Goal: Navigation & Orientation: Find specific page/section

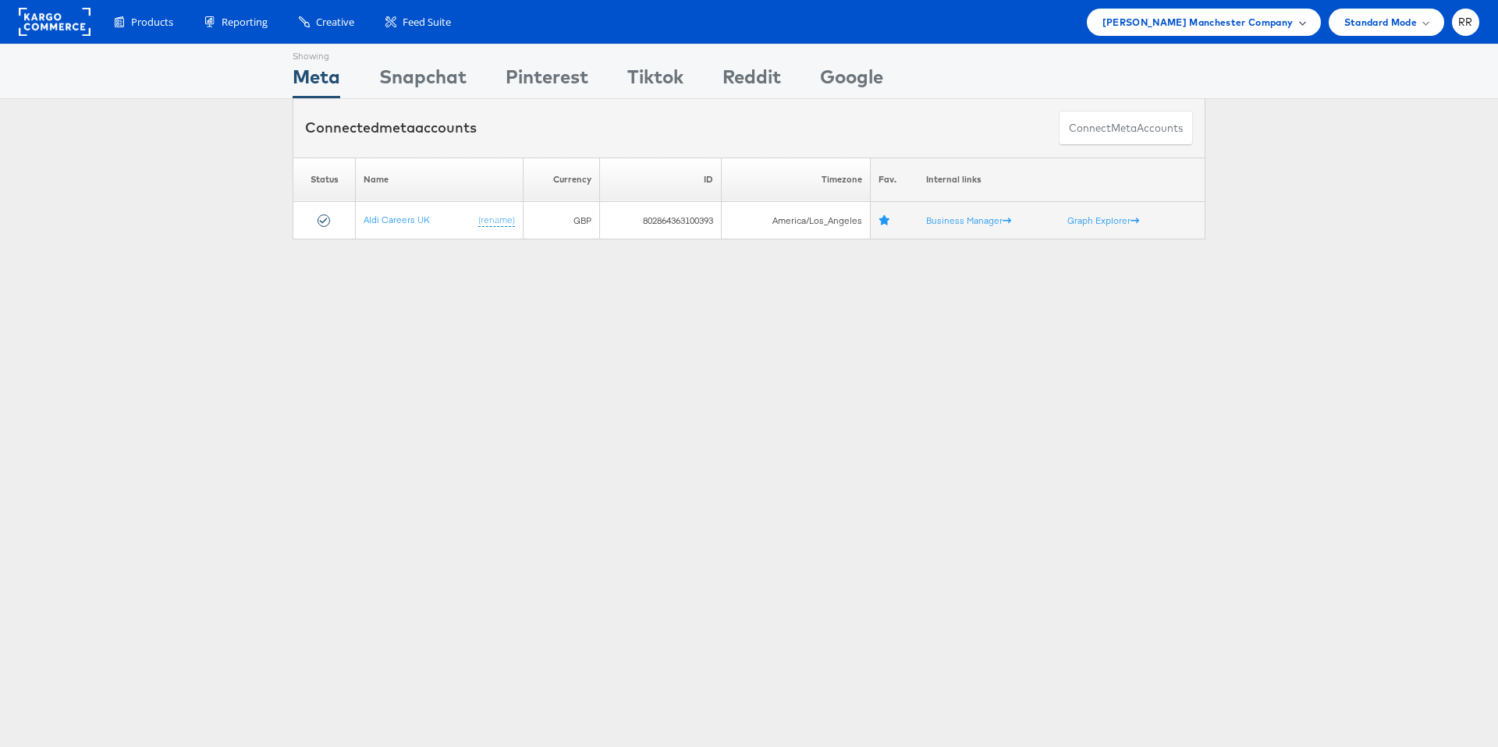
click at [1231, 17] on span "Mccann Manchester Company" at bounding box center [1197, 22] width 191 height 16
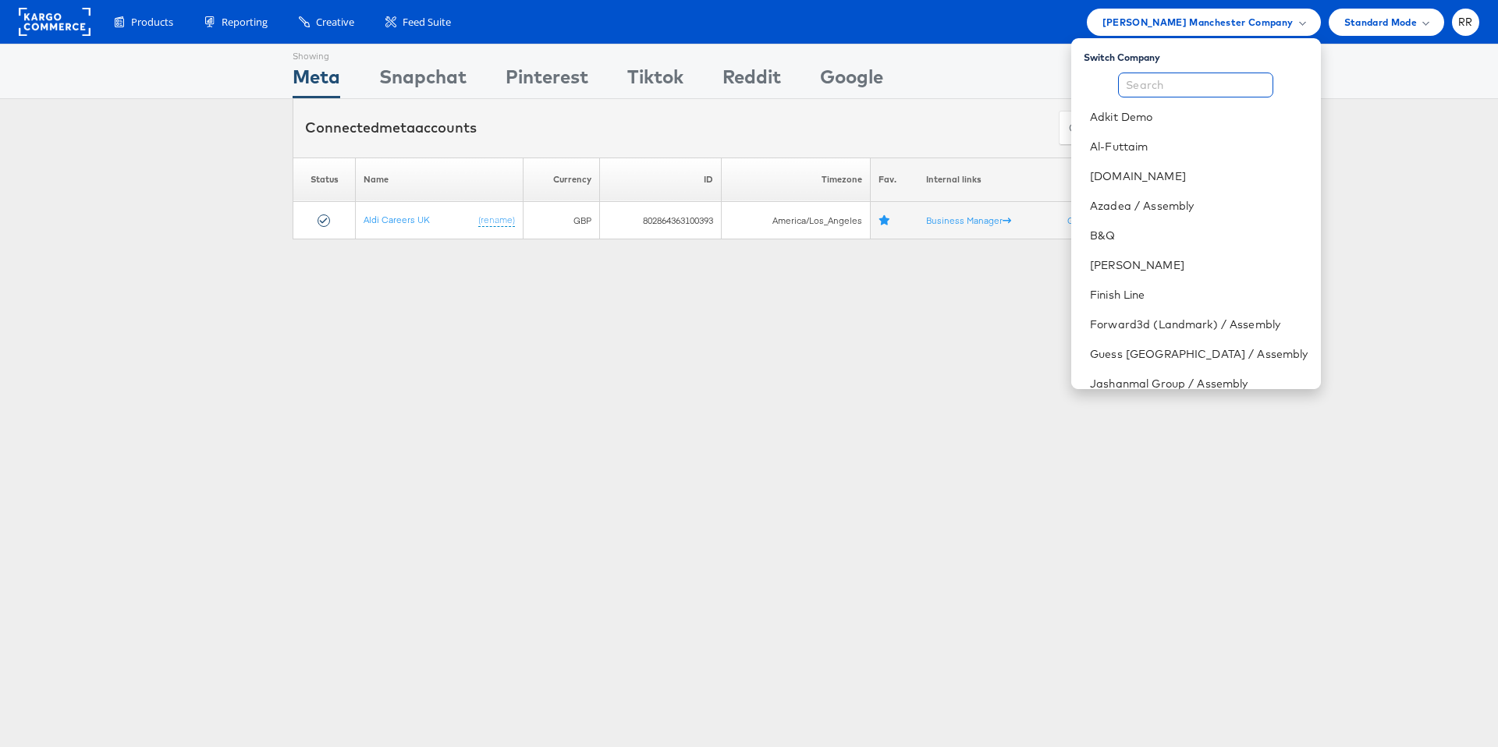
click at [1200, 87] on input "text" at bounding box center [1195, 85] width 155 height 25
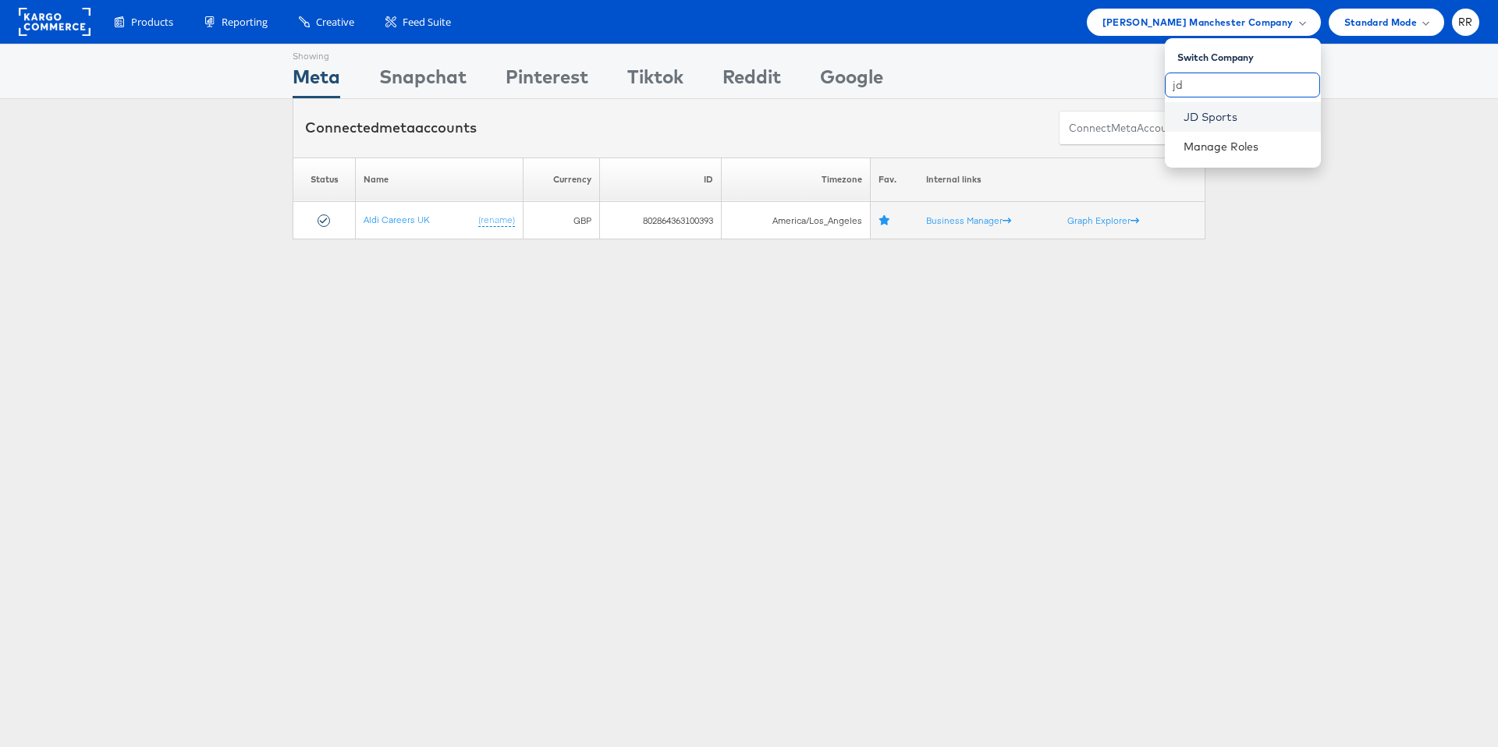
type input "jd"
click at [1203, 119] on link "JD Sports" at bounding box center [1245, 117] width 125 height 16
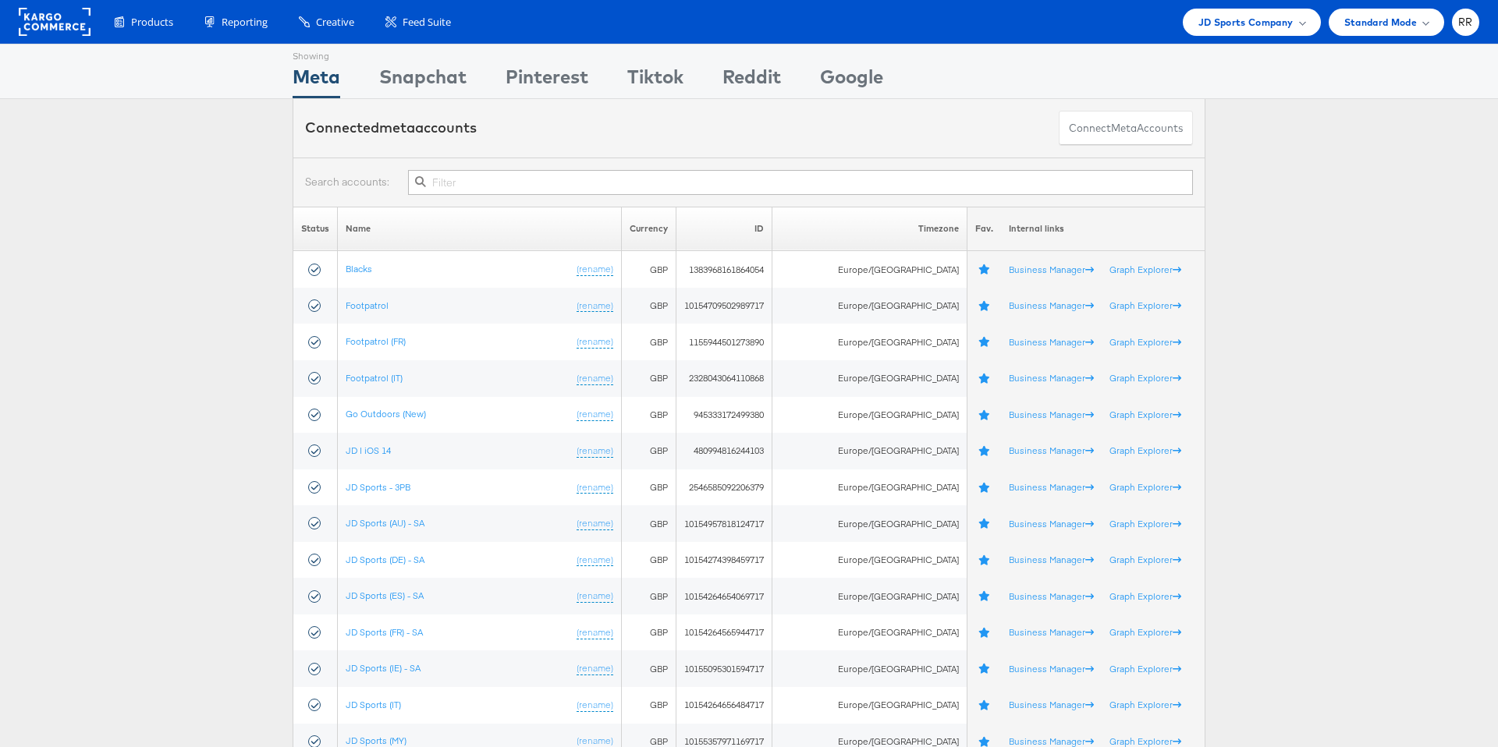
click at [480, 186] on input "text" at bounding box center [800, 182] width 785 height 25
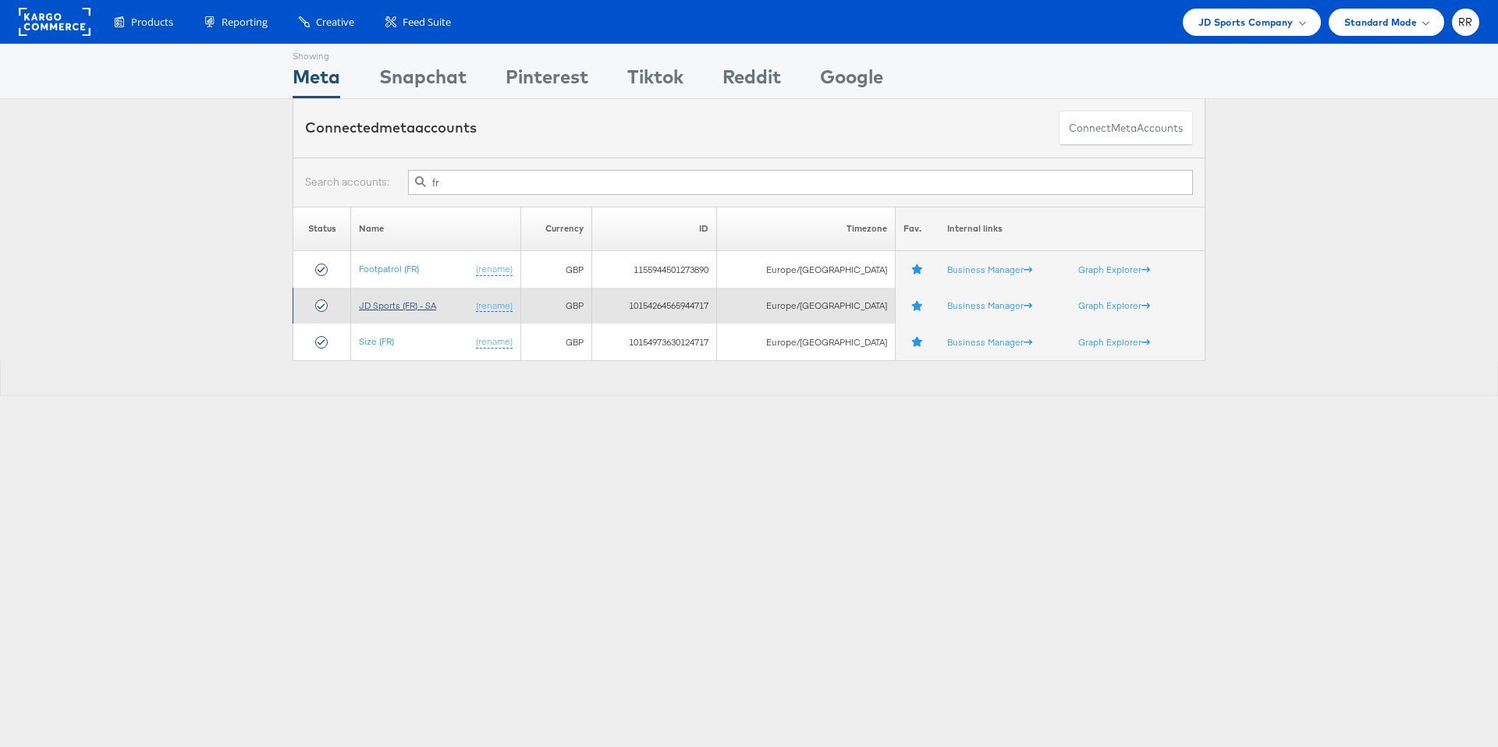
type input "fr"
click at [420, 305] on link "JD Sports (FR) - SA" at bounding box center [397, 306] width 77 height 12
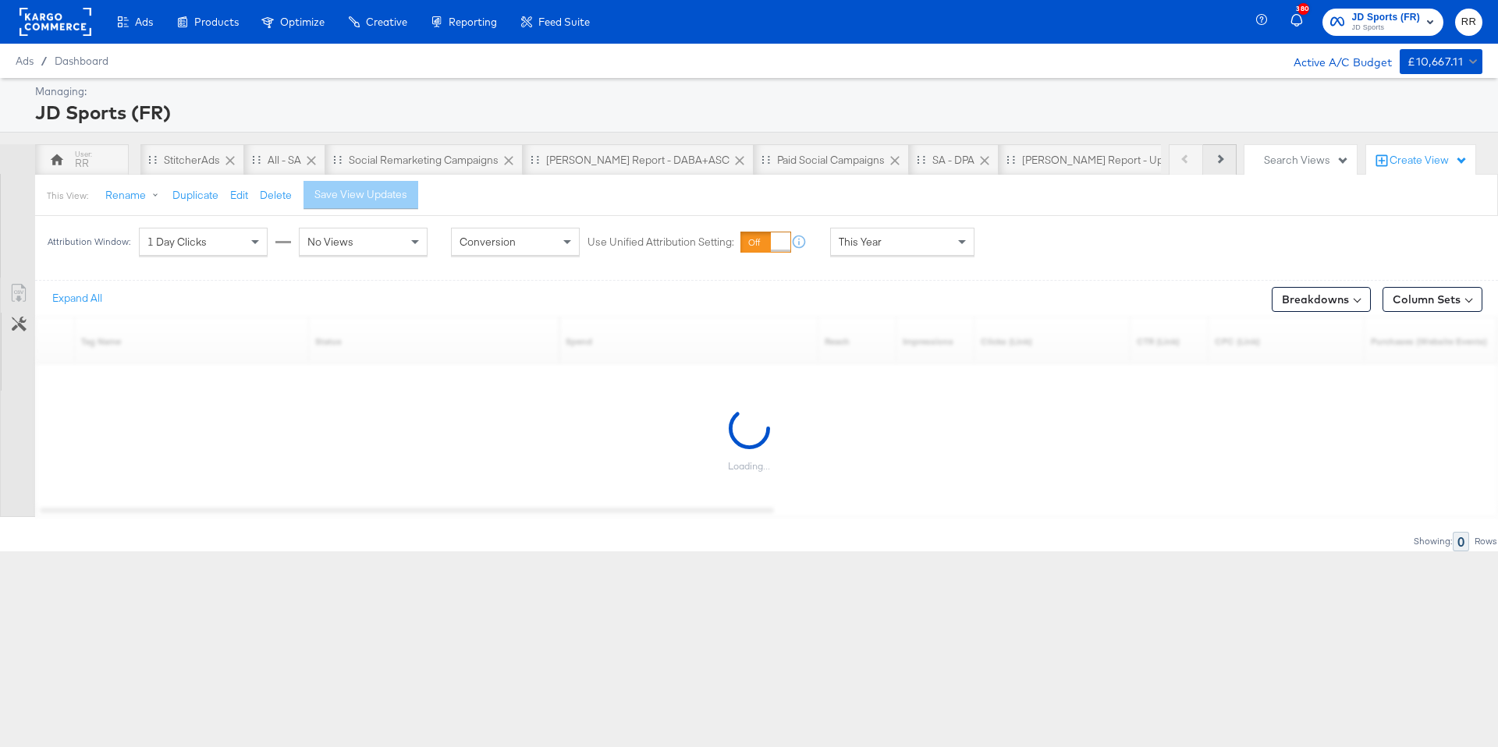
click at [1223, 161] on button "Next" at bounding box center [1220, 159] width 34 height 31
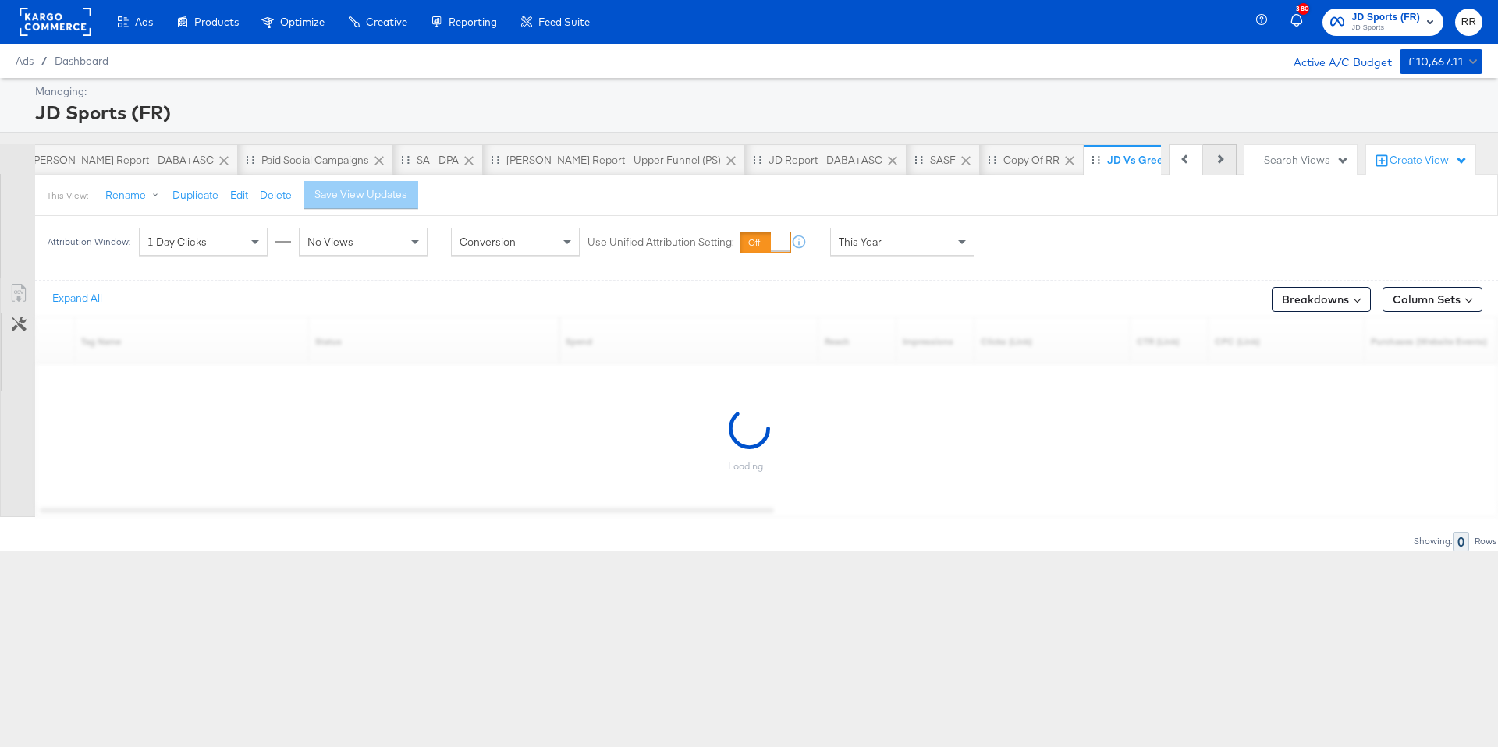
scroll to position [0, 532]
click at [1223, 161] on div "Previous Next" at bounding box center [1202, 159] width 68 height 31
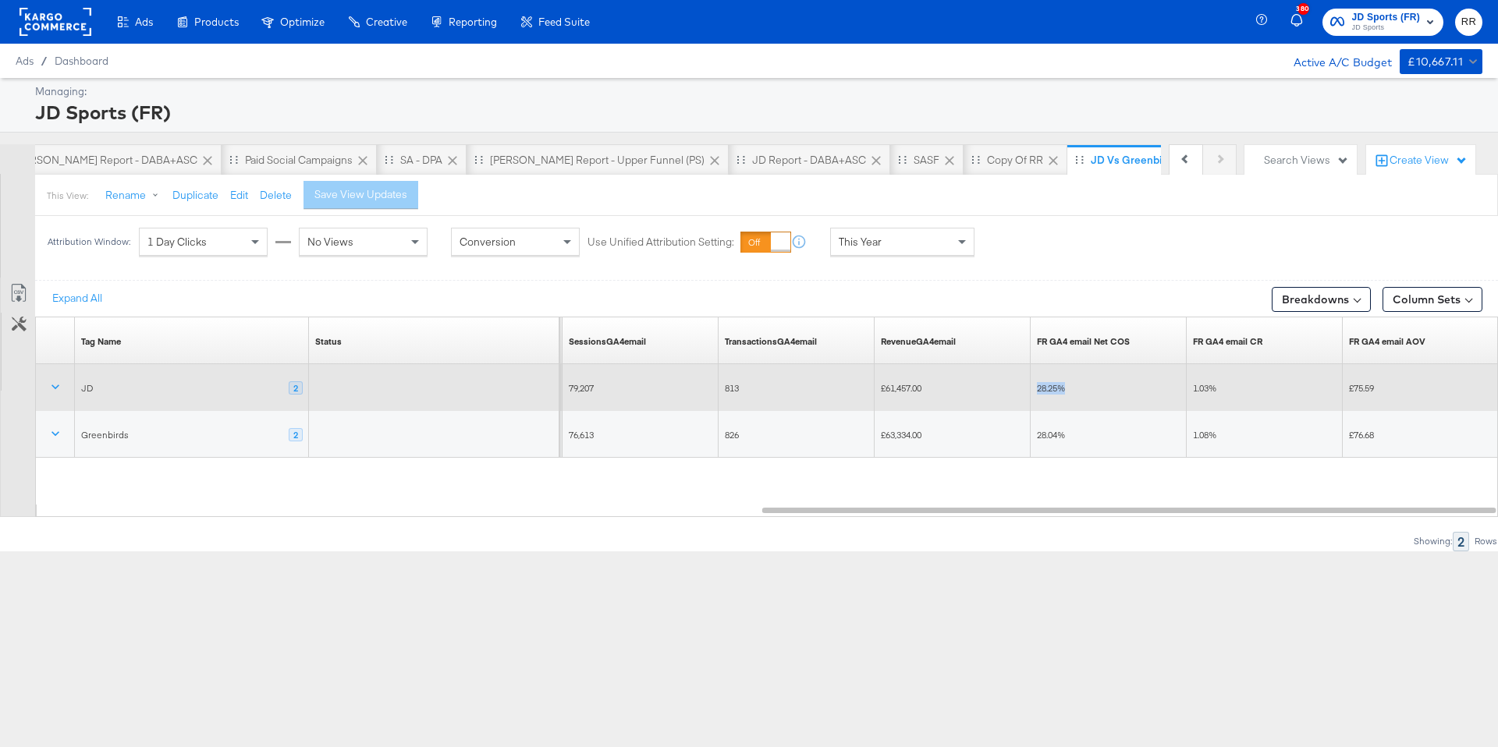
drag, startPoint x: 1036, startPoint y: 387, endPoint x: 1069, endPoint y: 387, distance: 33.5
click at [1069, 387] on div "28.25%" at bounding box center [1109, 388] width 144 height 12
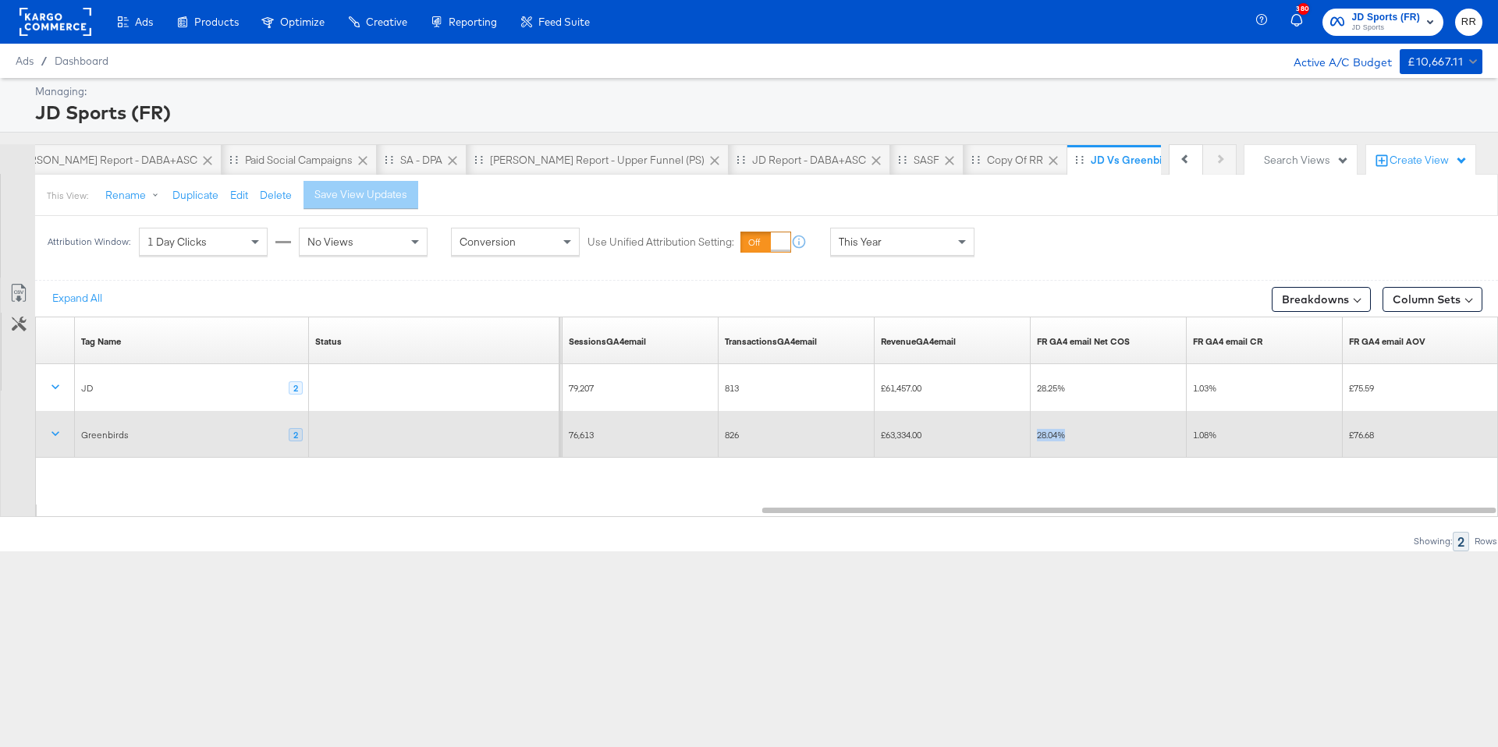
drag, startPoint x: 1038, startPoint y: 434, endPoint x: 1087, endPoint y: 431, distance: 49.2
click at [1087, 431] on div "28.04%" at bounding box center [1109, 435] width 144 height 12
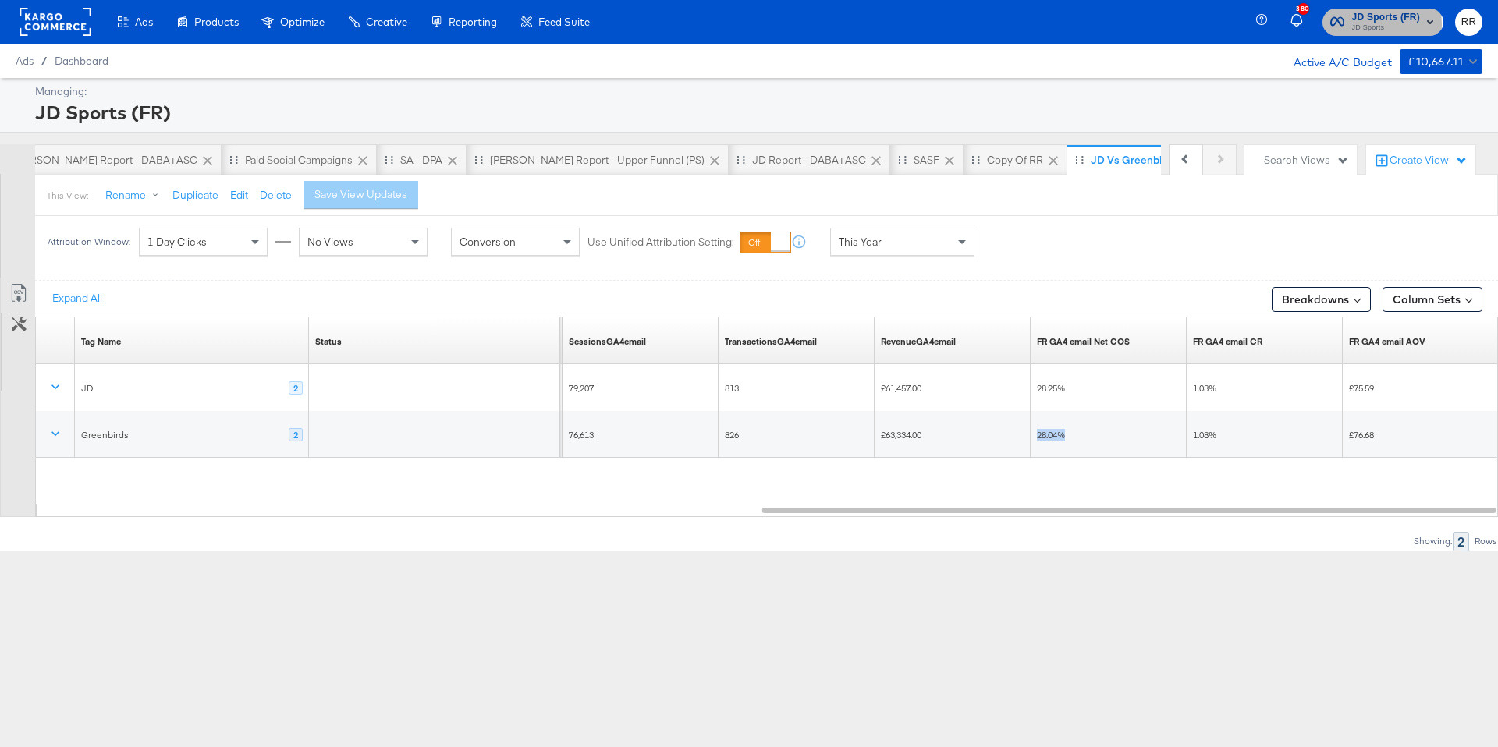
click at [1358, 24] on span "JD Sports" at bounding box center [1386, 28] width 69 height 12
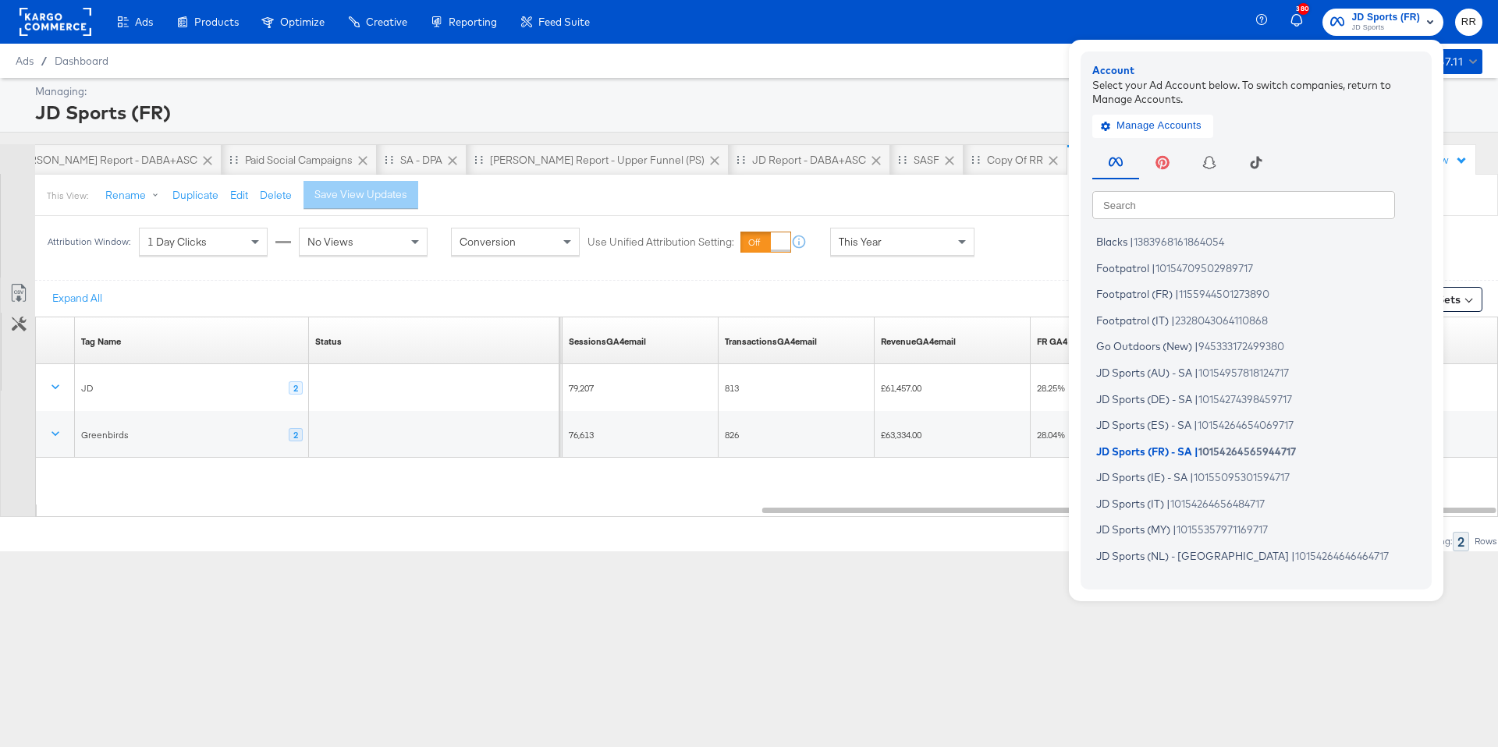
click at [1178, 208] on input "text" at bounding box center [1243, 204] width 303 height 28
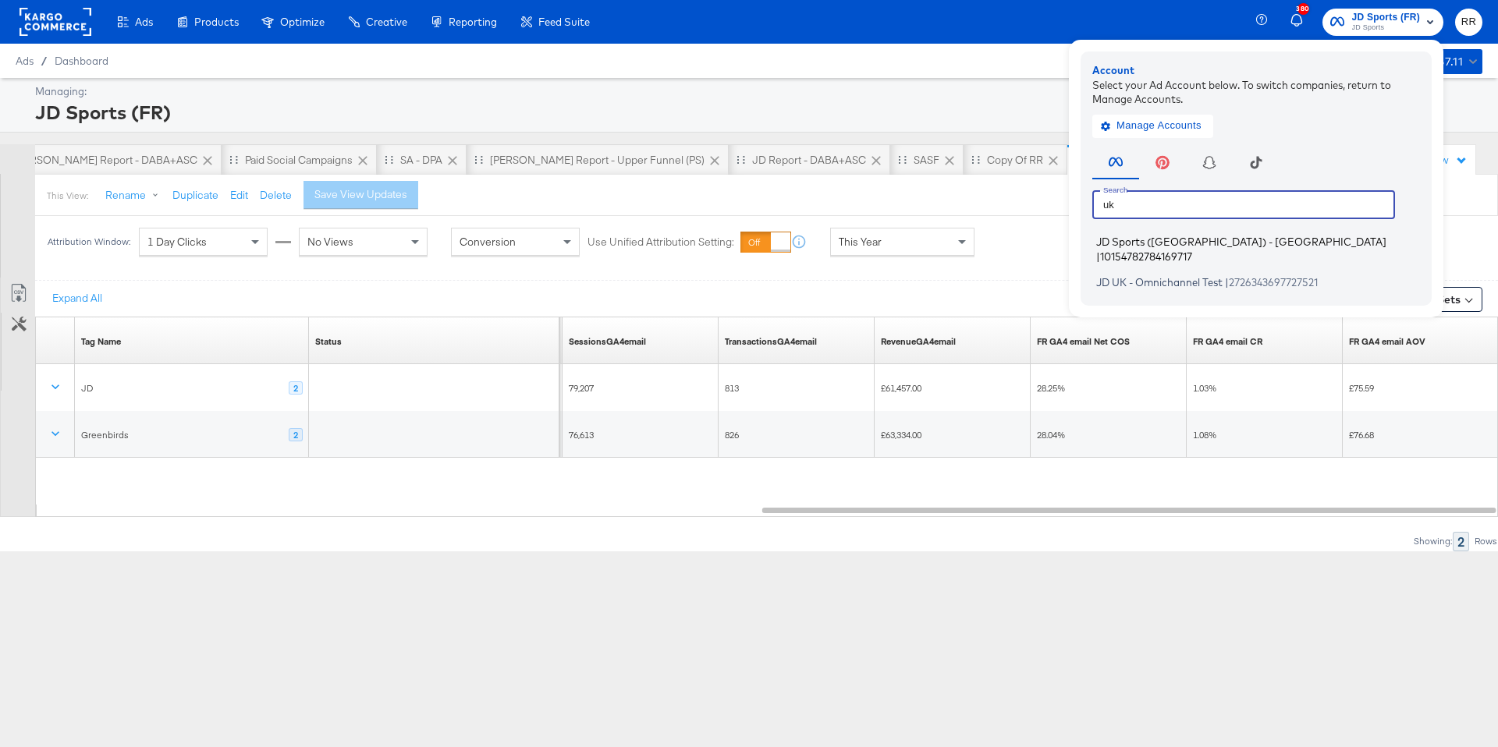
type input "uk"
click at [1166, 232] on li "JD Sports (UK) - SA | 10154782784169717" at bounding box center [1259, 249] width 335 height 37
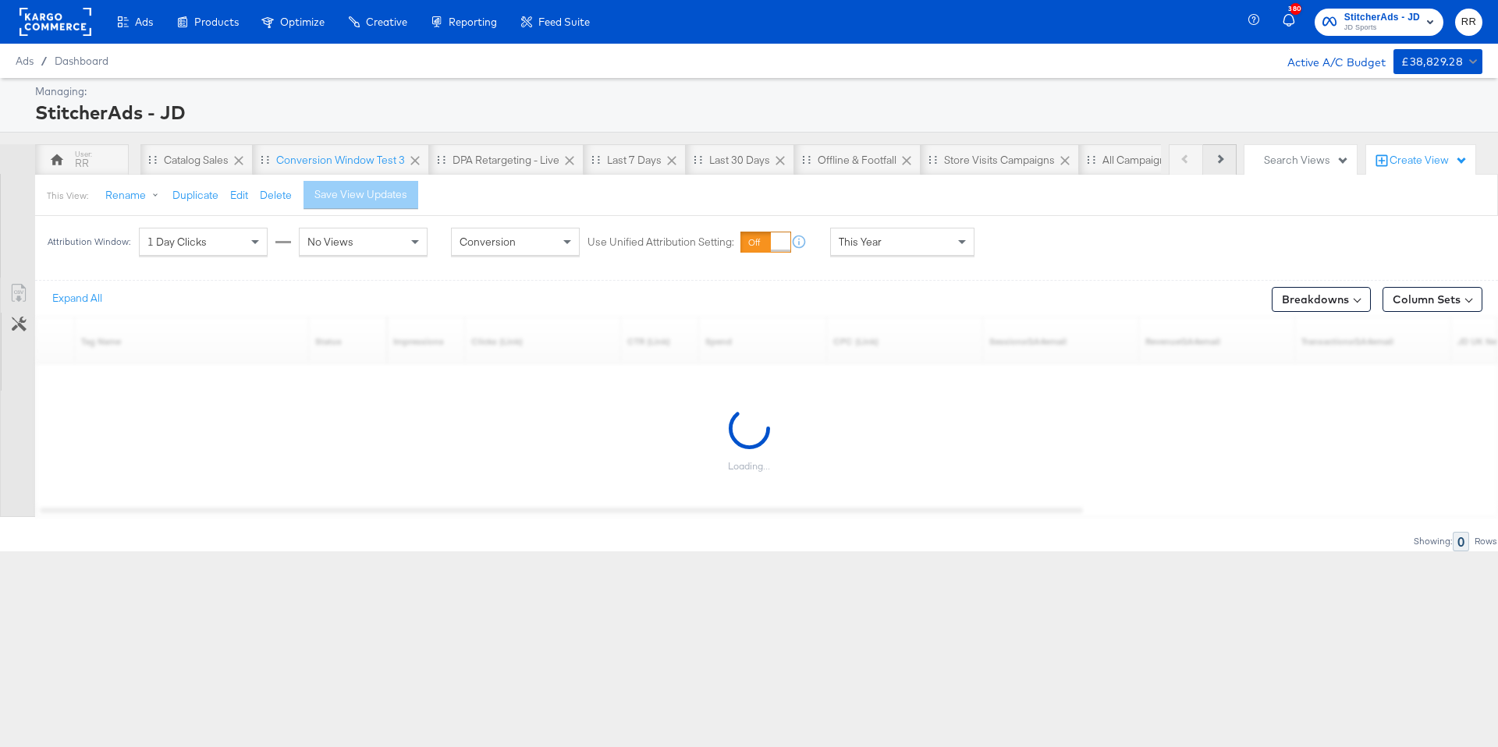
click at [1218, 164] on button "Next" at bounding box center [1220, 159] width 34 height 31
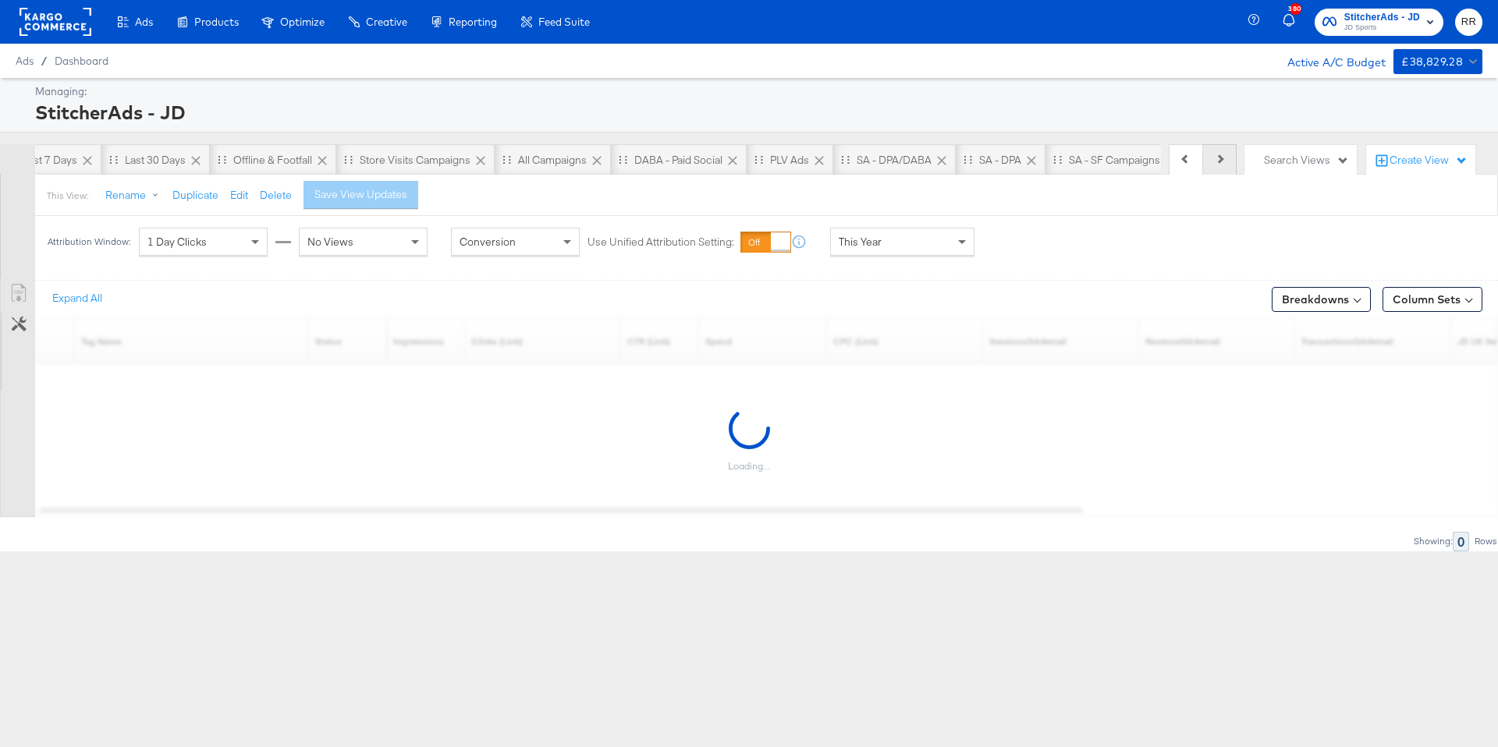
click at [1218, 164] on button "Next" at bounding box center [1220, 159] width 34 height 31
click at [1218, 164] on div "Previous Next" at bounding box center [1202, 159] width 68 height 31
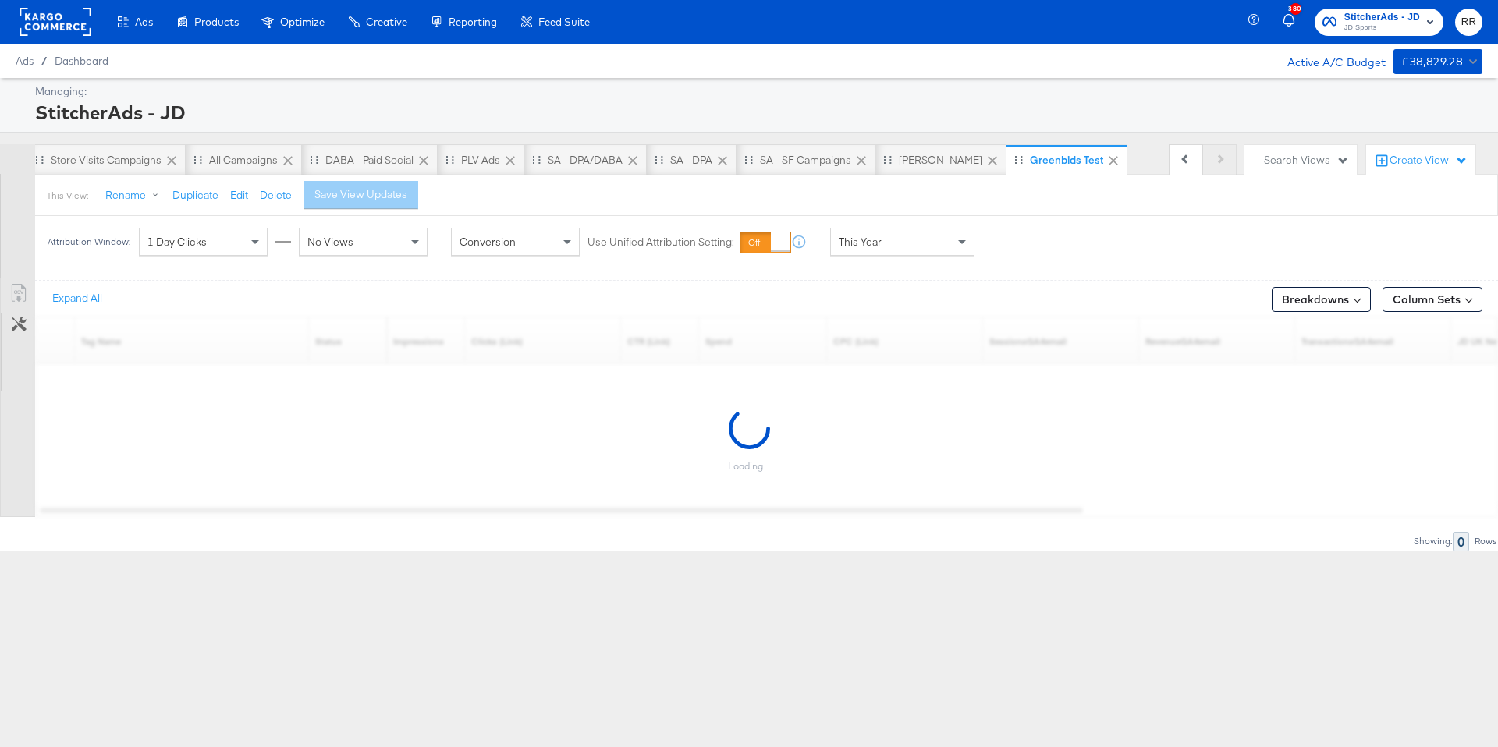
click at [1218, 164] on div "Previous Next" at bounding box center [1202, 159] width 68 height 31
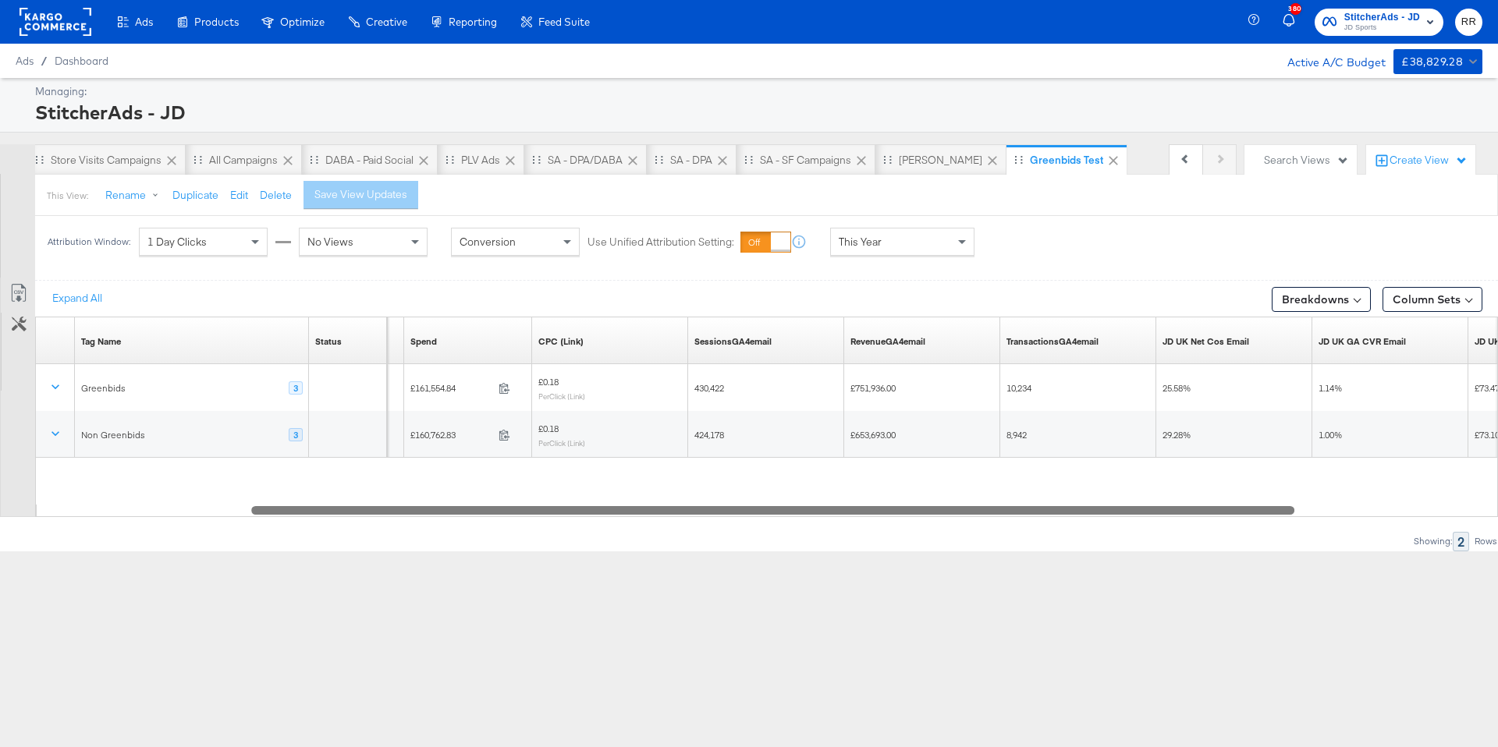
drag, startPoint x: 758, startPoint y: 513, endPoint x: 972, endPoint y: 494, distance: 214.6
click at [972, 494] on div "Tag Name Sorting Unavailable Status Sorting Unavailable CTR (Link) Sorting Unav…" at bounding box center [766, 417] width 1462 height 200
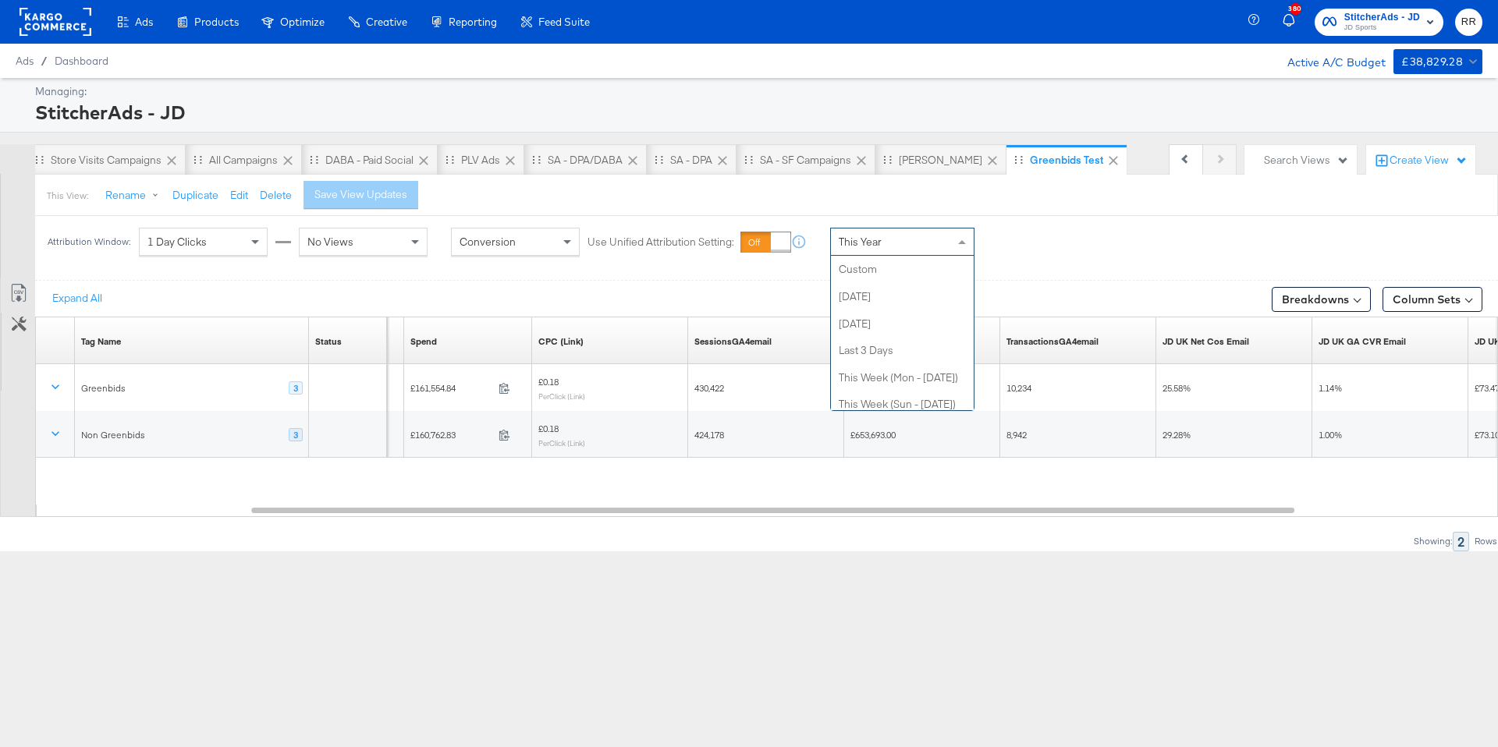
click at [922, 246] on div "This Year" at bounding box center [902, 242] width 143 height 27
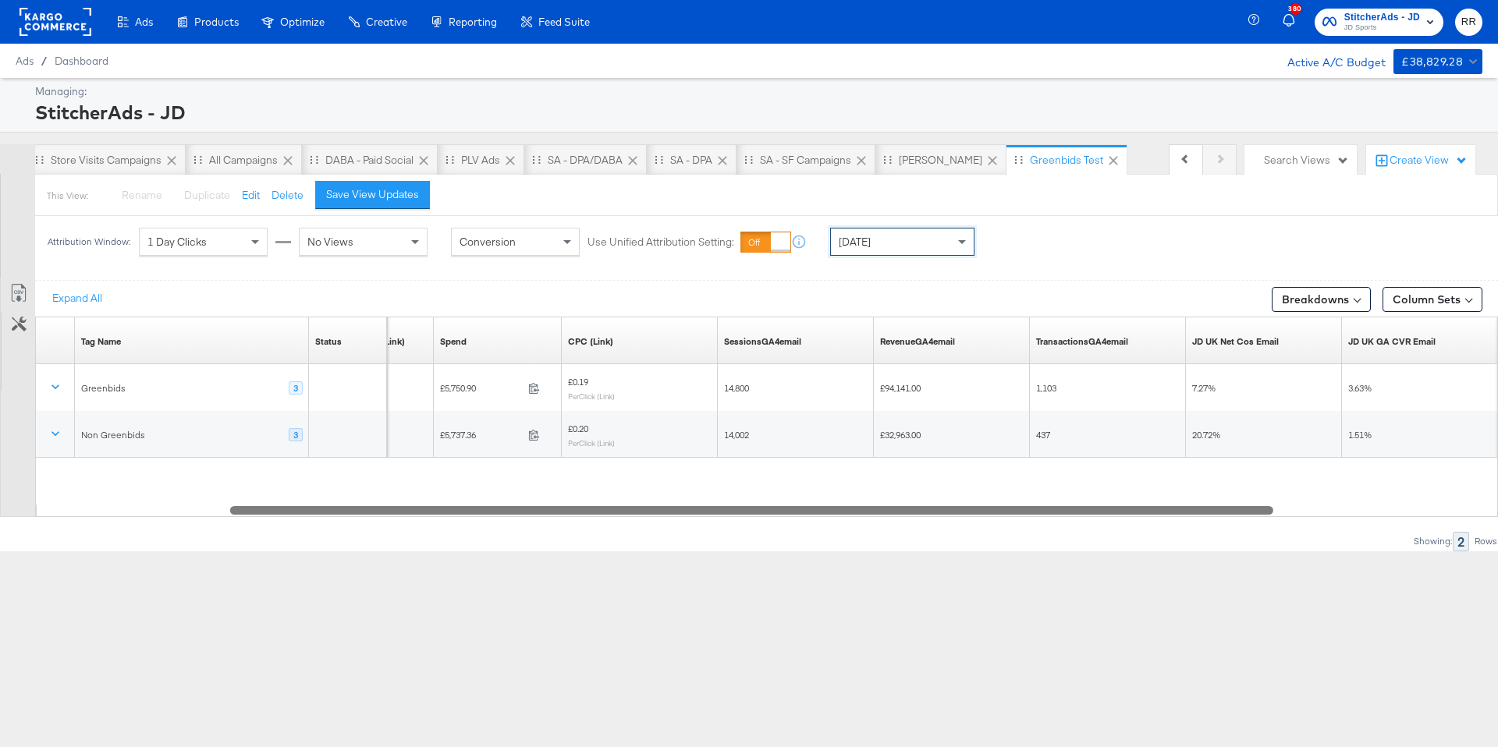
drag, startPoint x: 1085, startPoint y: 508, endPoint x: 1004, endPoint y: 498, distance: 81.8
click at [1004, 498] on div "Tag Name Sorting Unavailable Status Sorting Unavailable CTR (Link) Sorting Unav…" at bounding box center [766, 417] width 1462 height 200
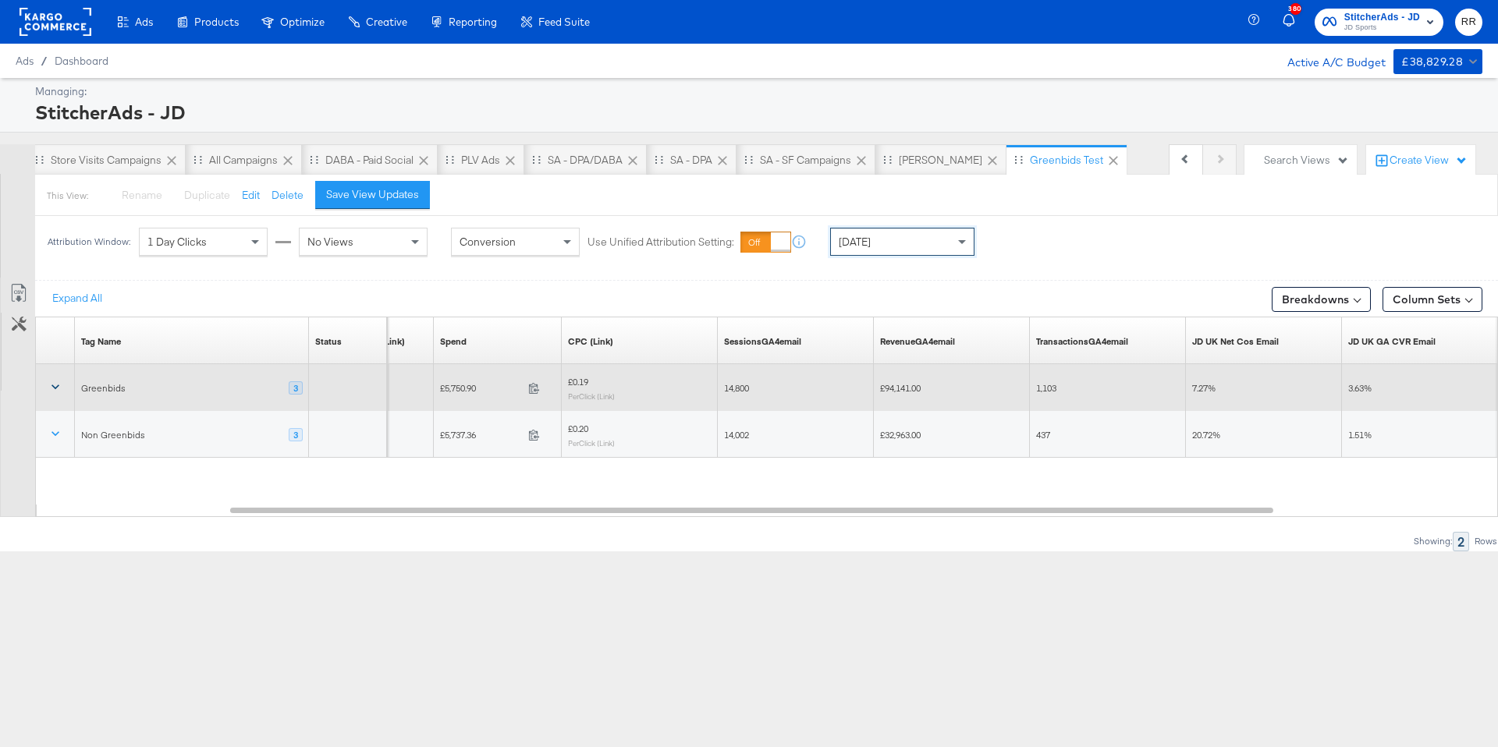
click at [53, 382] on icon at bounding box center [56, 387] width 16 height 16
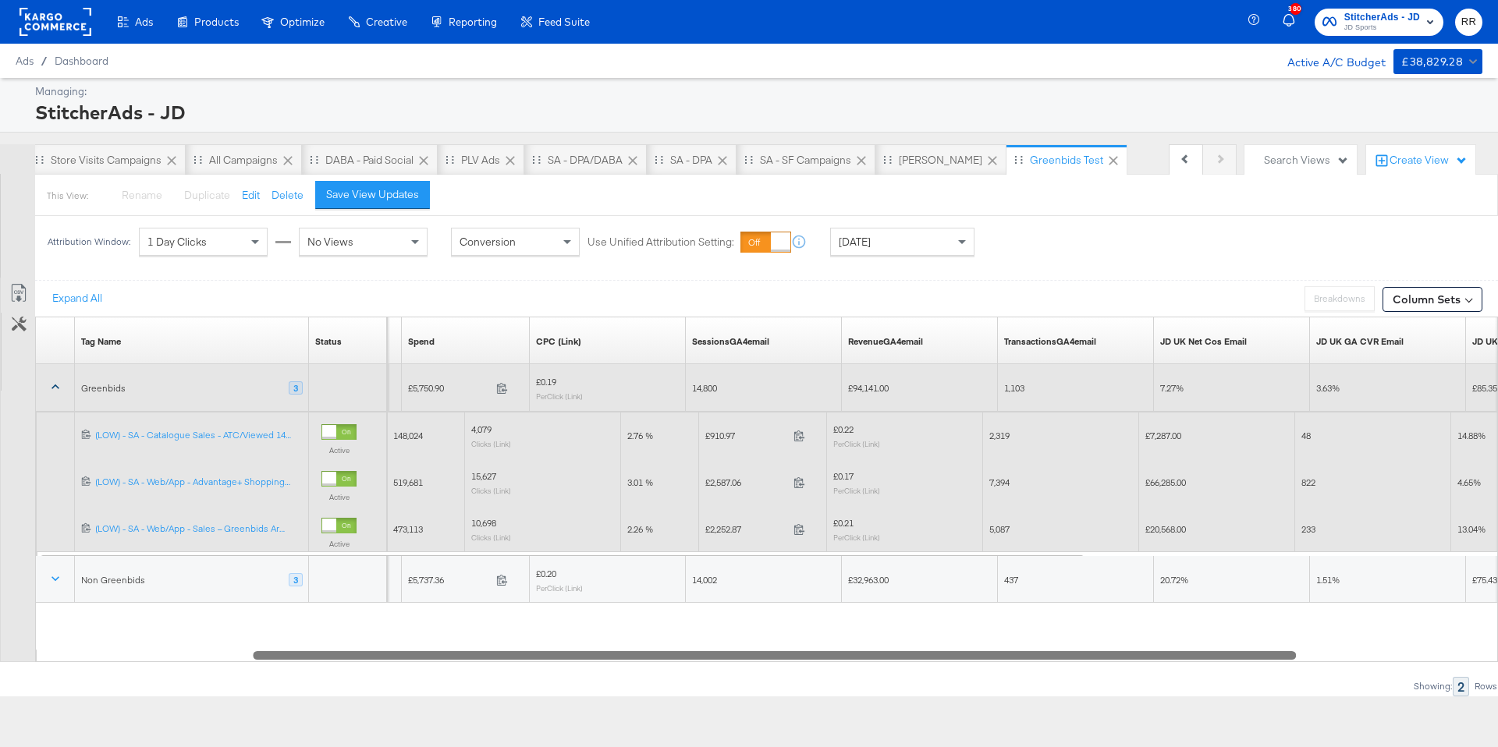
drag, startPoint x: 717, startPoint y: 654, endPoint x: 740, endPoint y: 658, distance: 23.7
click at [740, 658] on div at bounding box center [774, 654] width 1043 height 13
